Goal: Information Seeking & Learning: Learn about a topic

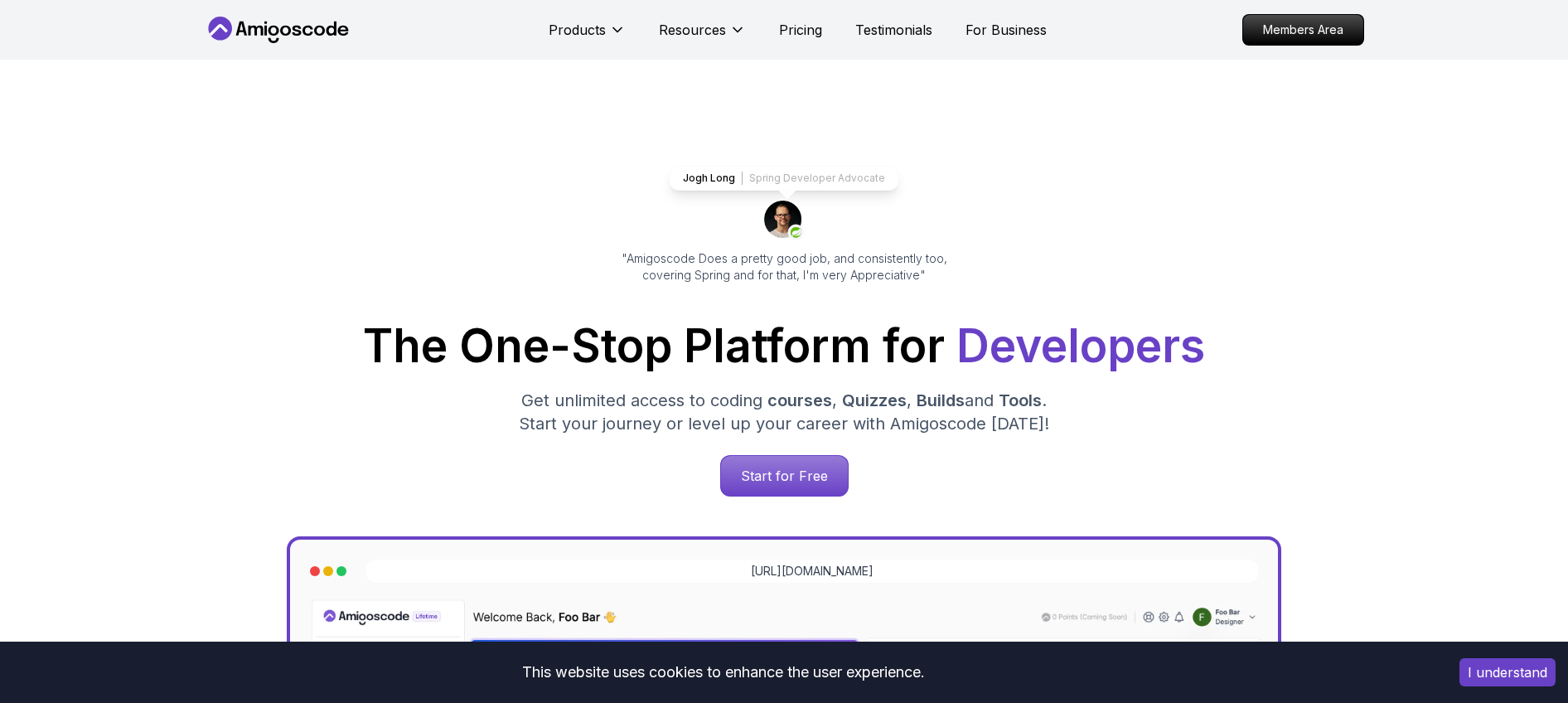
click at [806, 40] on div "Products Resources Pricing Testimonials For Business" at bounding box center [797, 29] width 498 height 33
click at [805, 36] on p "Pricing" at bounding box center [801, 29] width 43 height 20
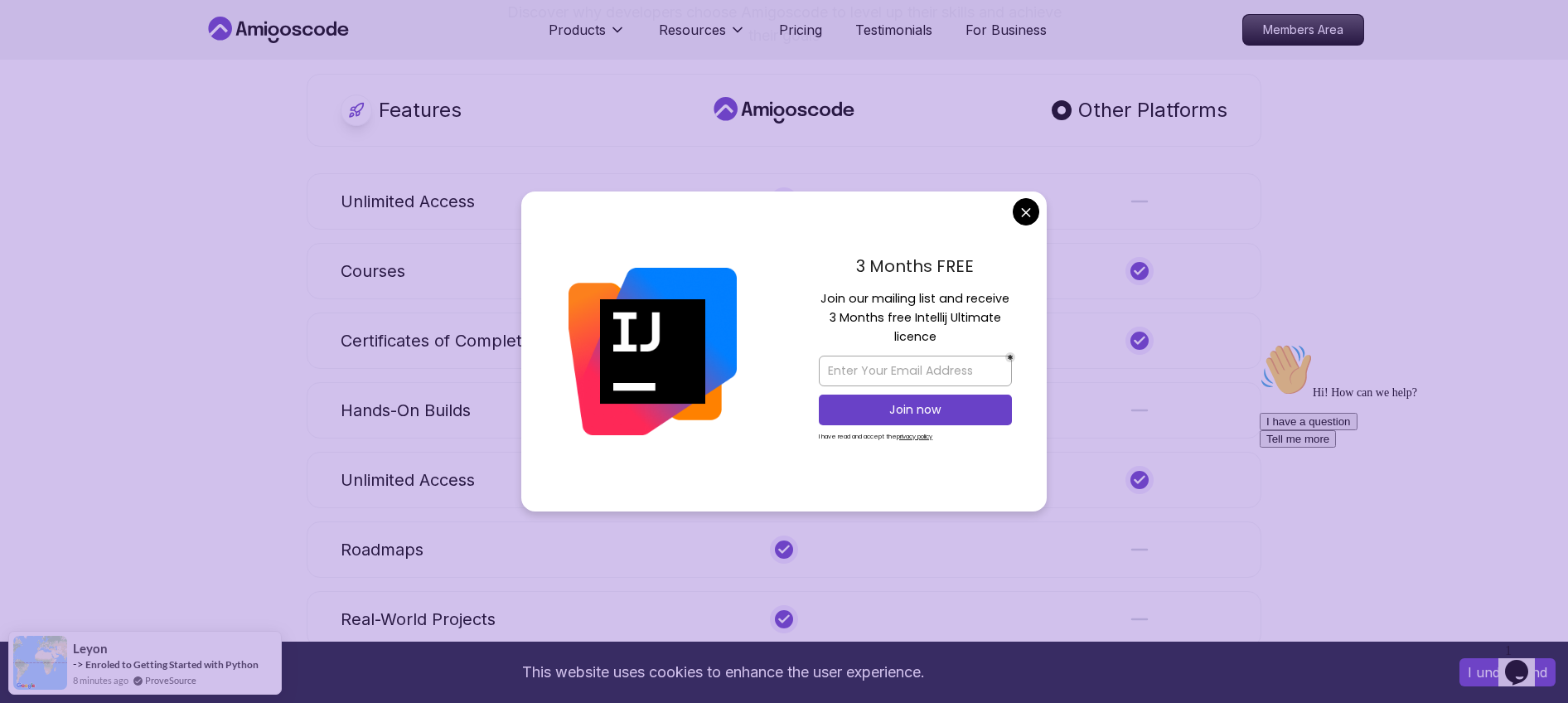
scroll to position [6006, 0]
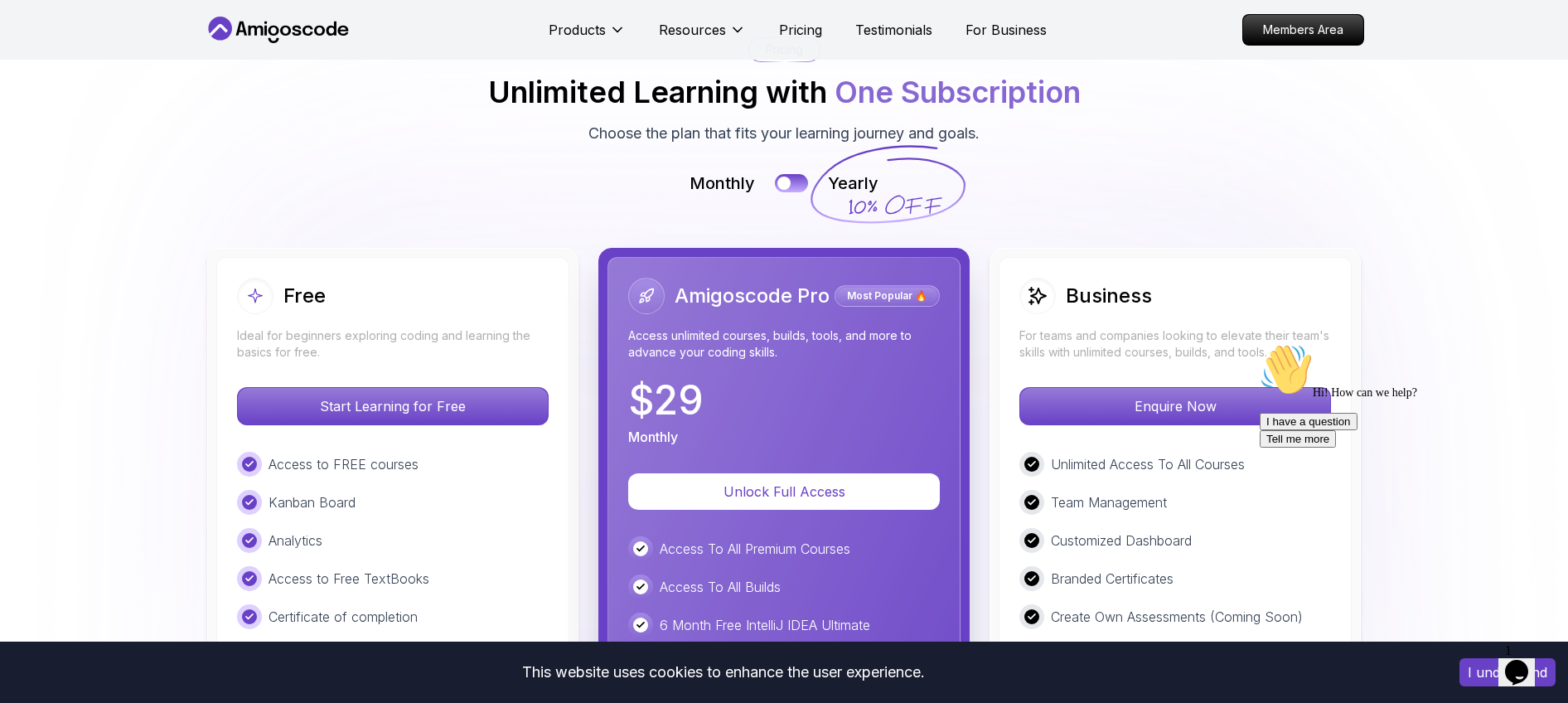
scroll to position [3634, 0]
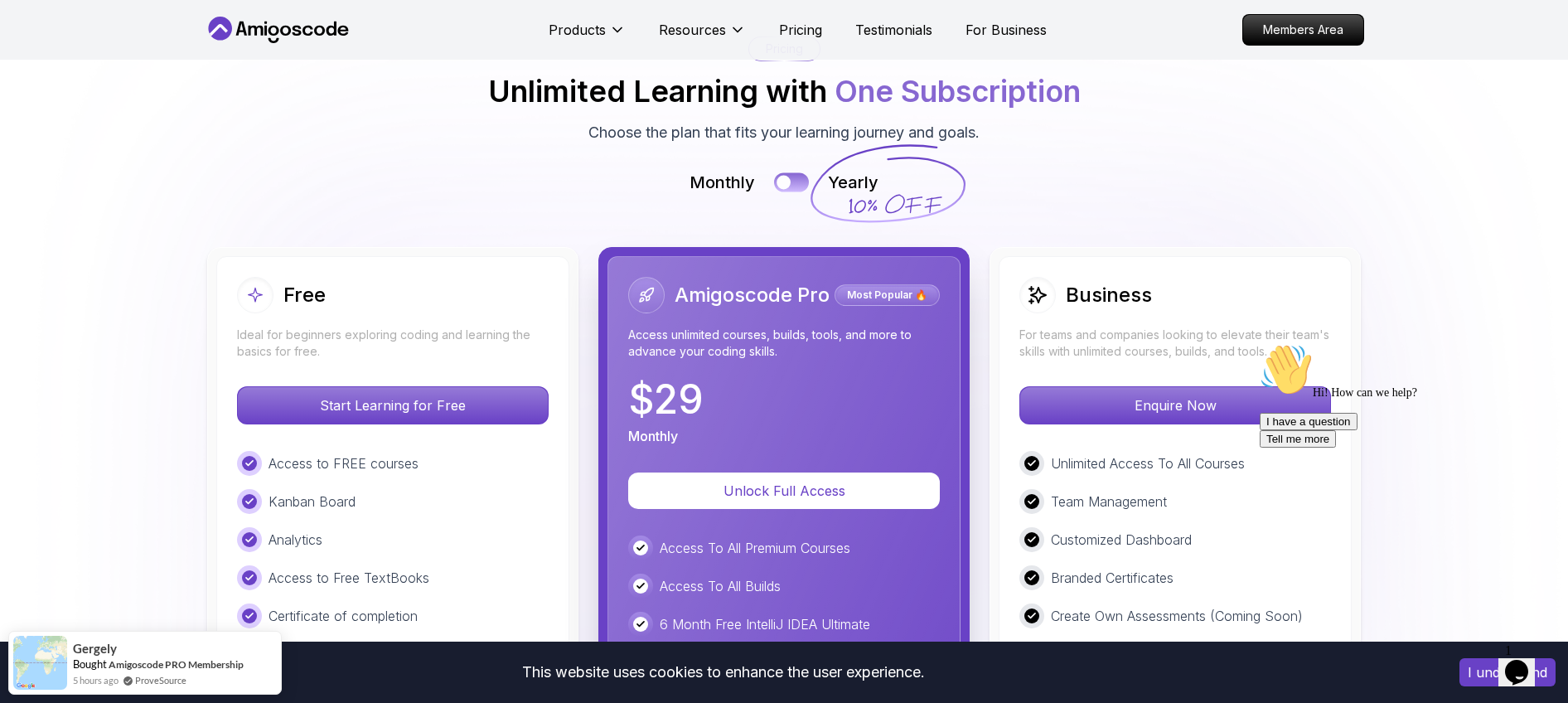
click at [786, 178] on div at bounding box center [783, 182] width 14 height 14
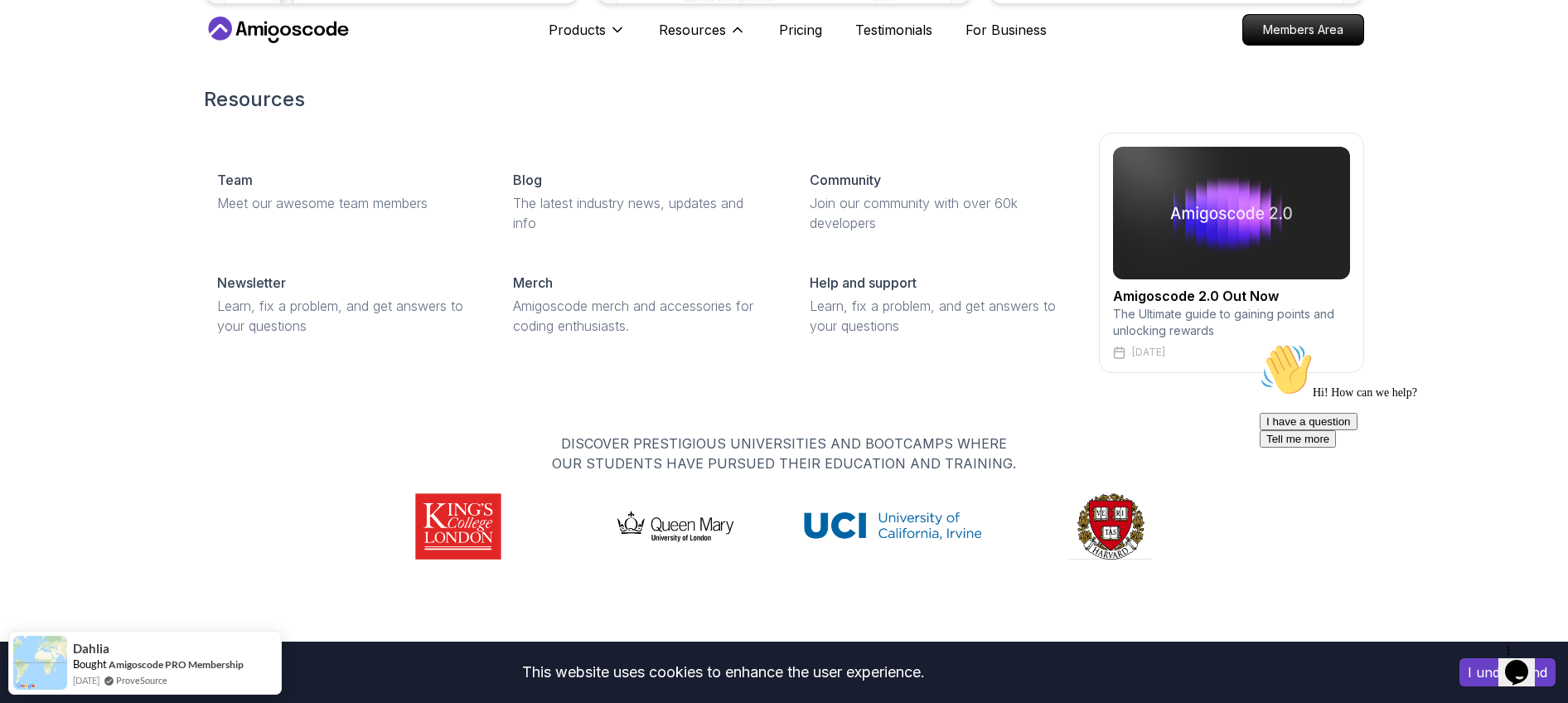
scroll to position [7157, 0]
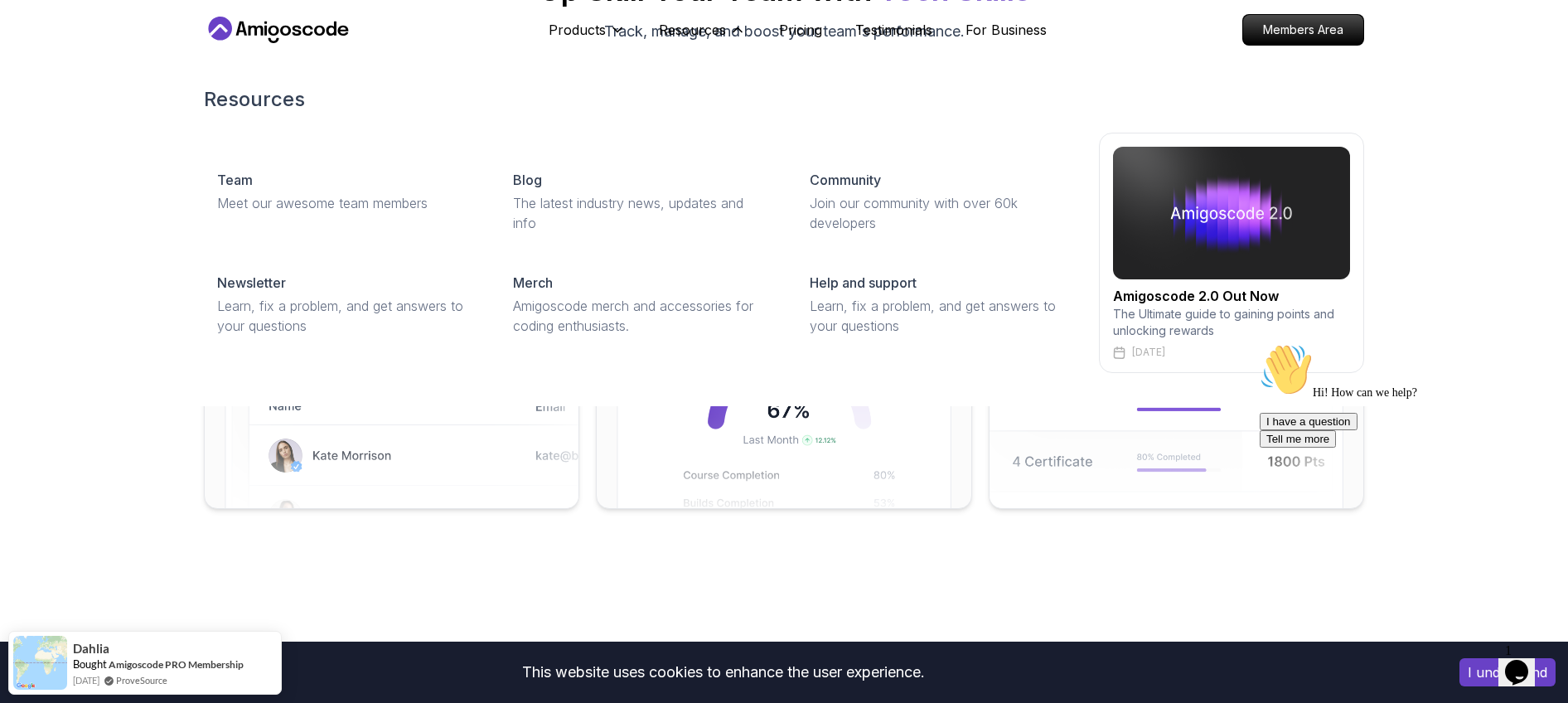
click at [720, 34] on p "Resources" at bounding box center [692, 29] width 67 height 20
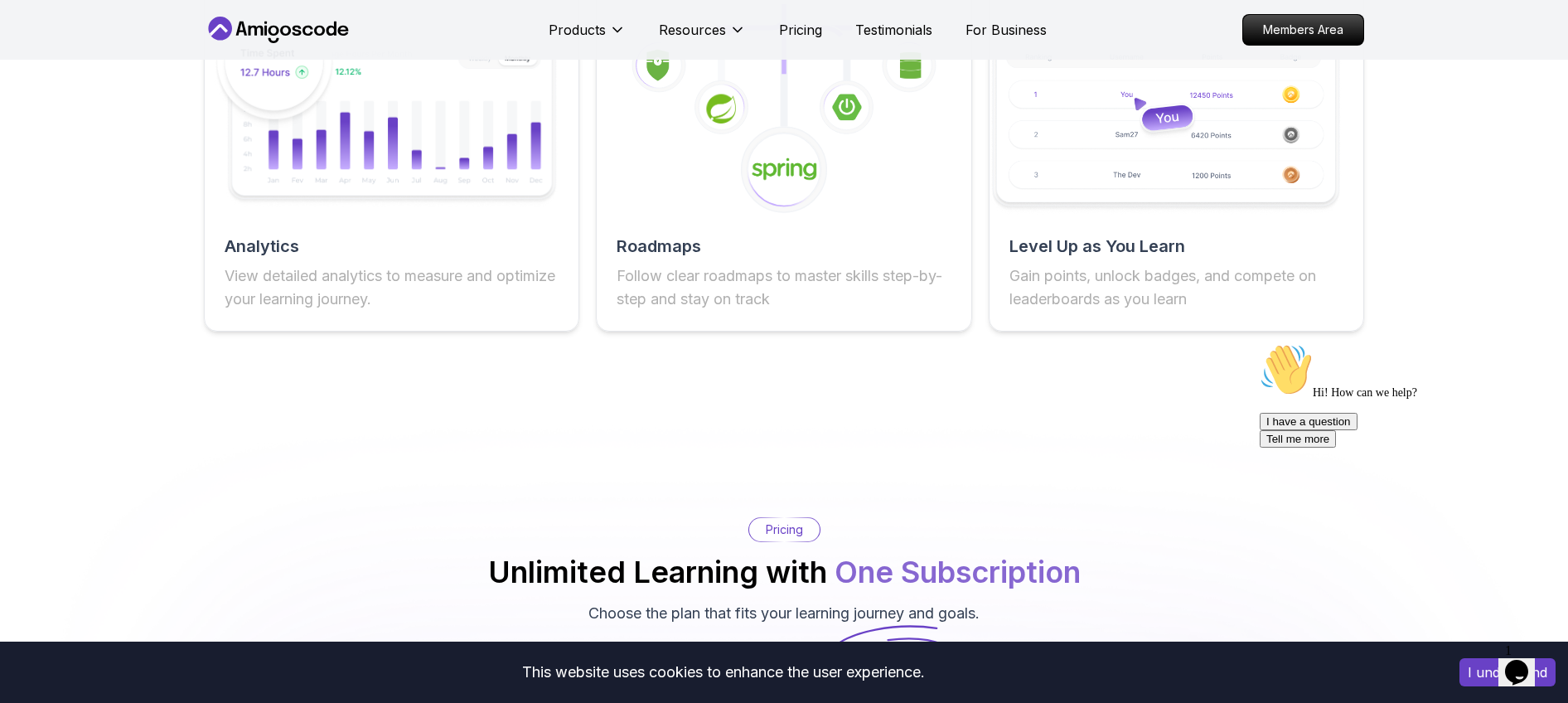
scroll to position [2575, 0]
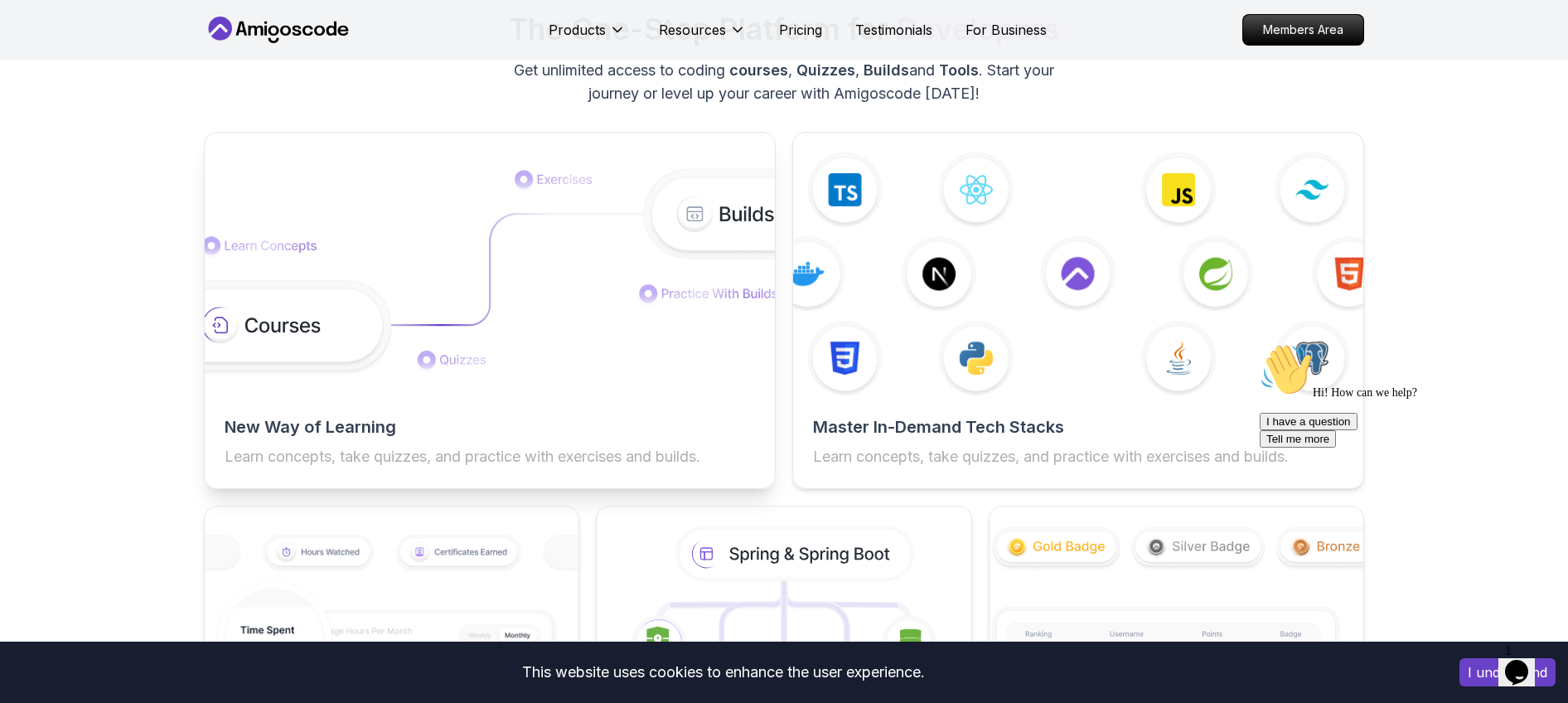
click at [621, 291] on img at bounding box center [490, 274] width 628 height 211
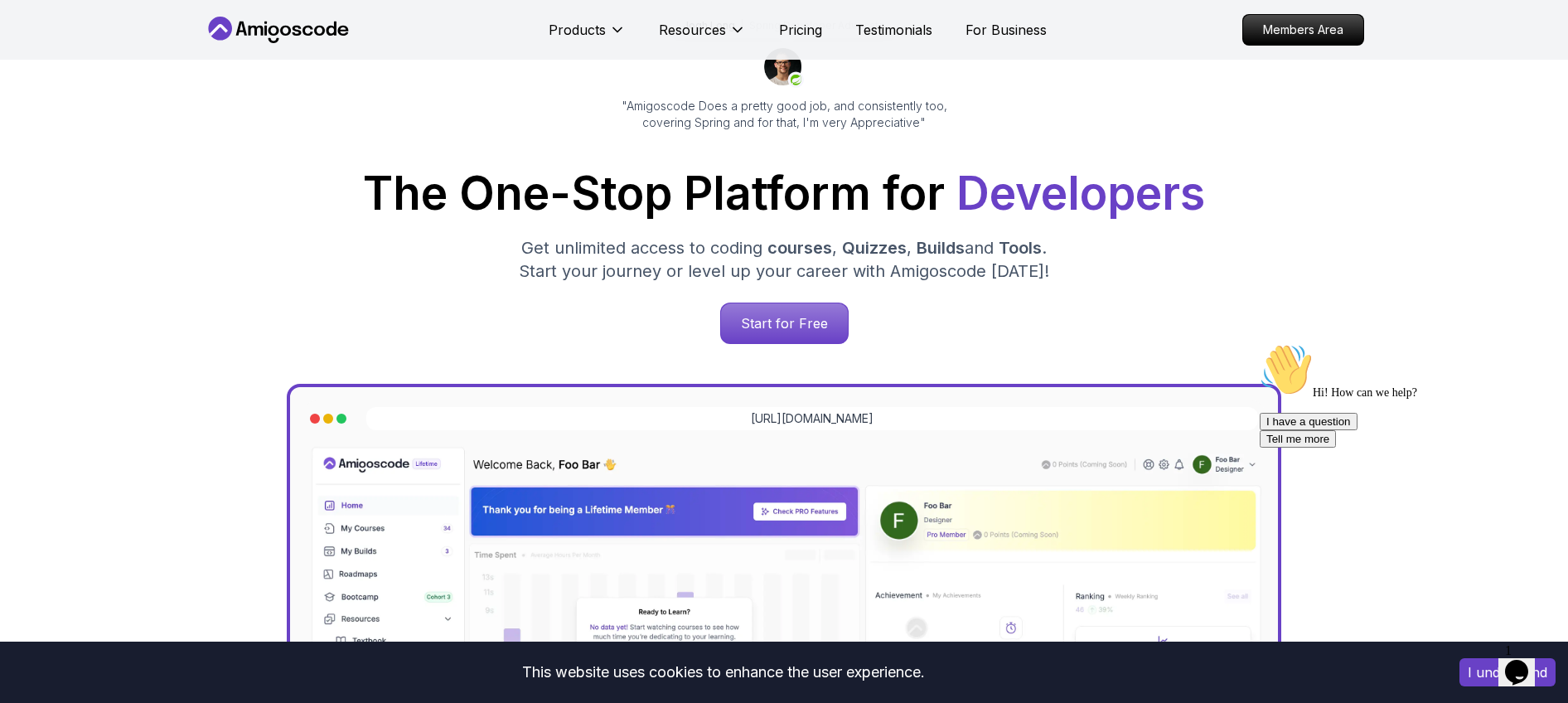
scroll to position [0, 0]
